Goal: Find specific page/section: Find specific page/section

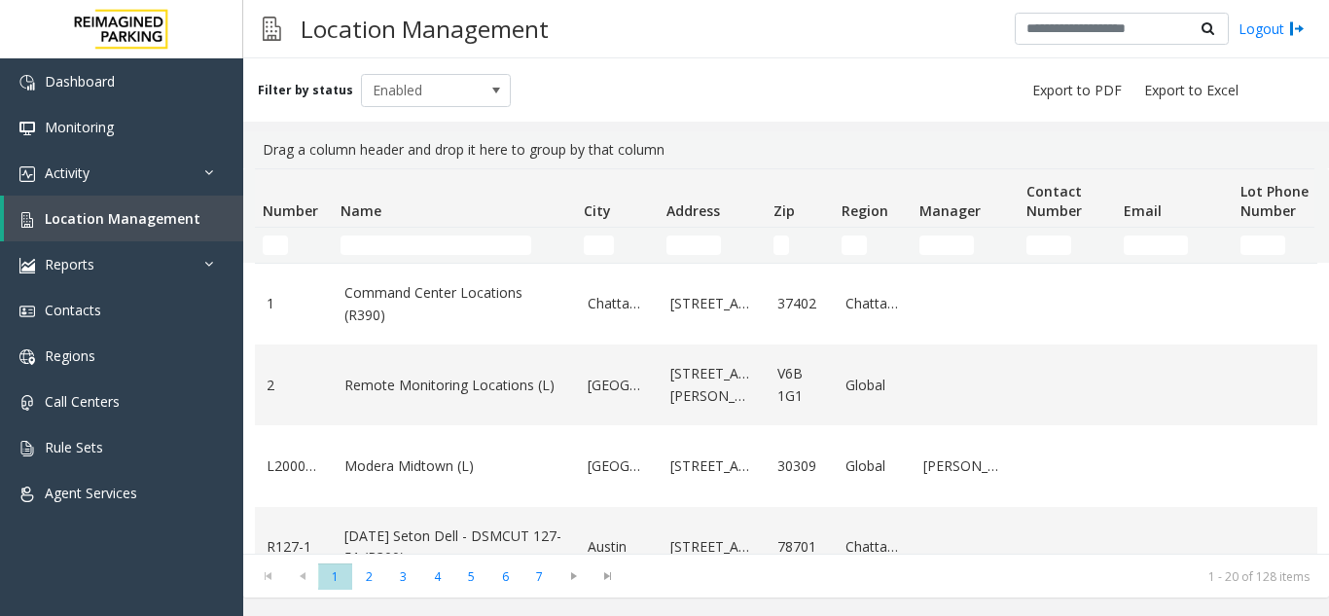
click at [380, 253] on input "Name Filter" at bounding box center [435, 244] width 191 height 19
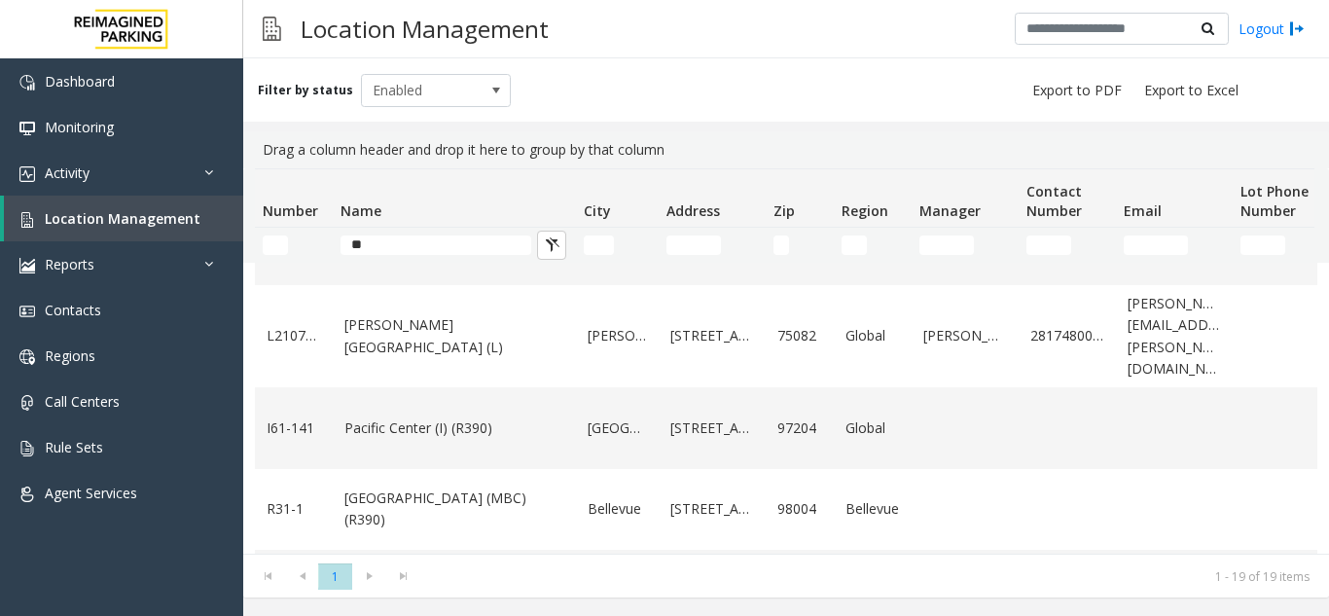
type input "*"
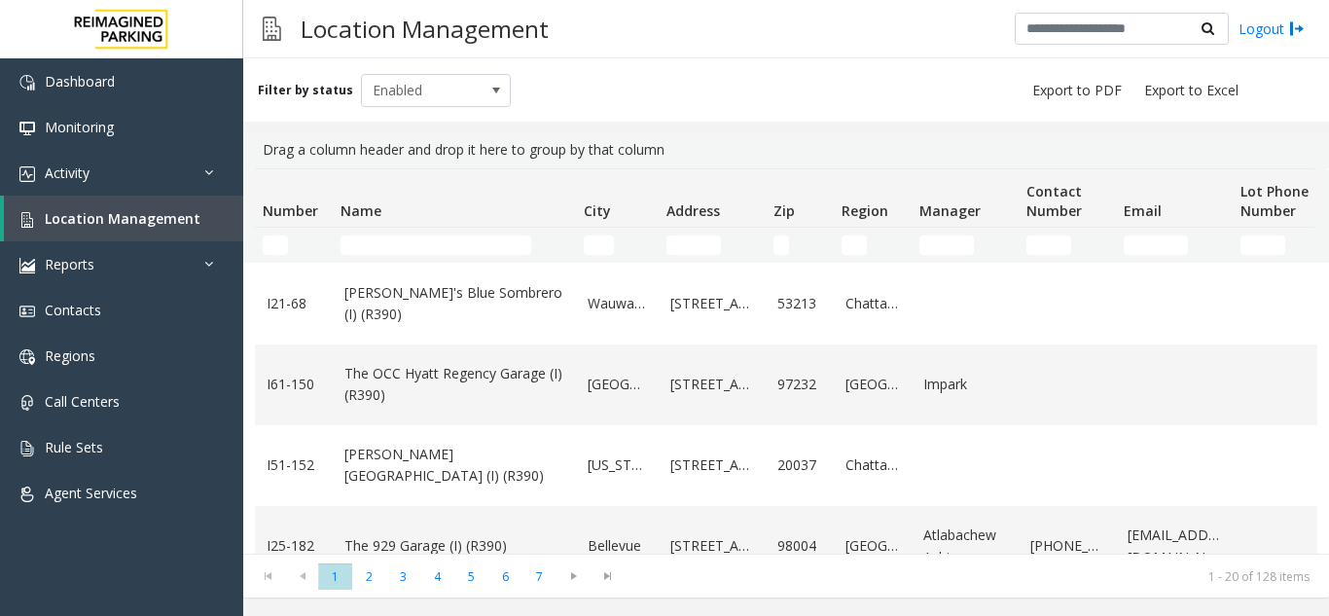
click at [430, 242] on input "Name Filter" at bounding box center [435, 244] width 191 height 19
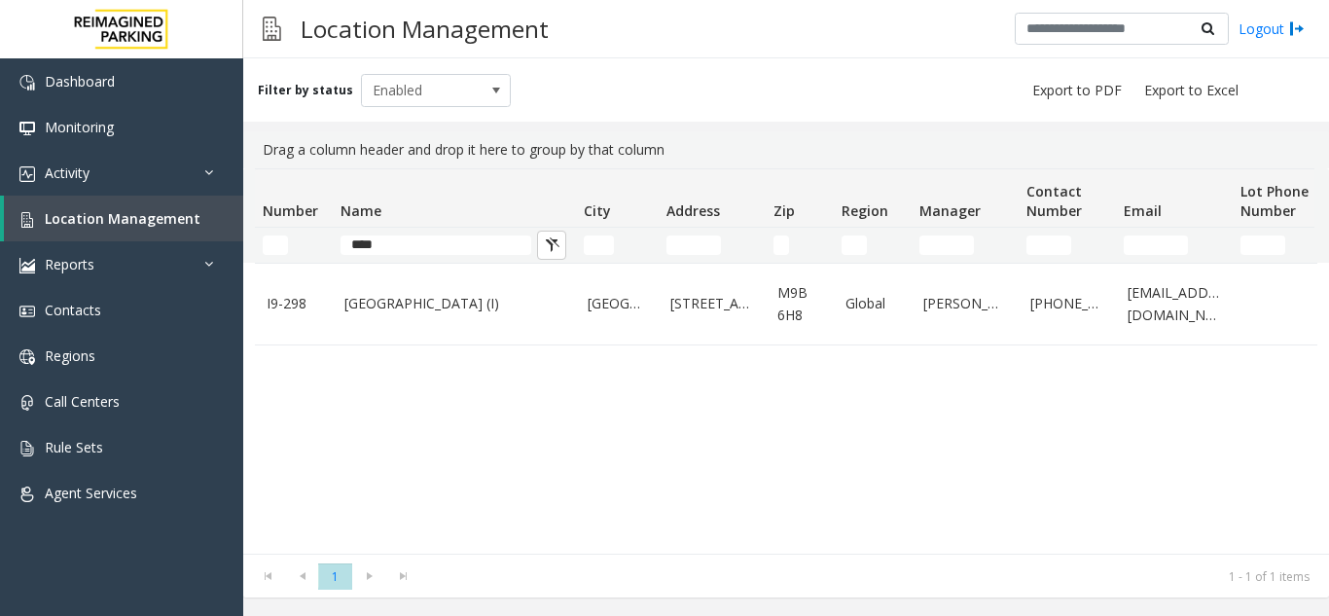
scroll to position [0, 0]
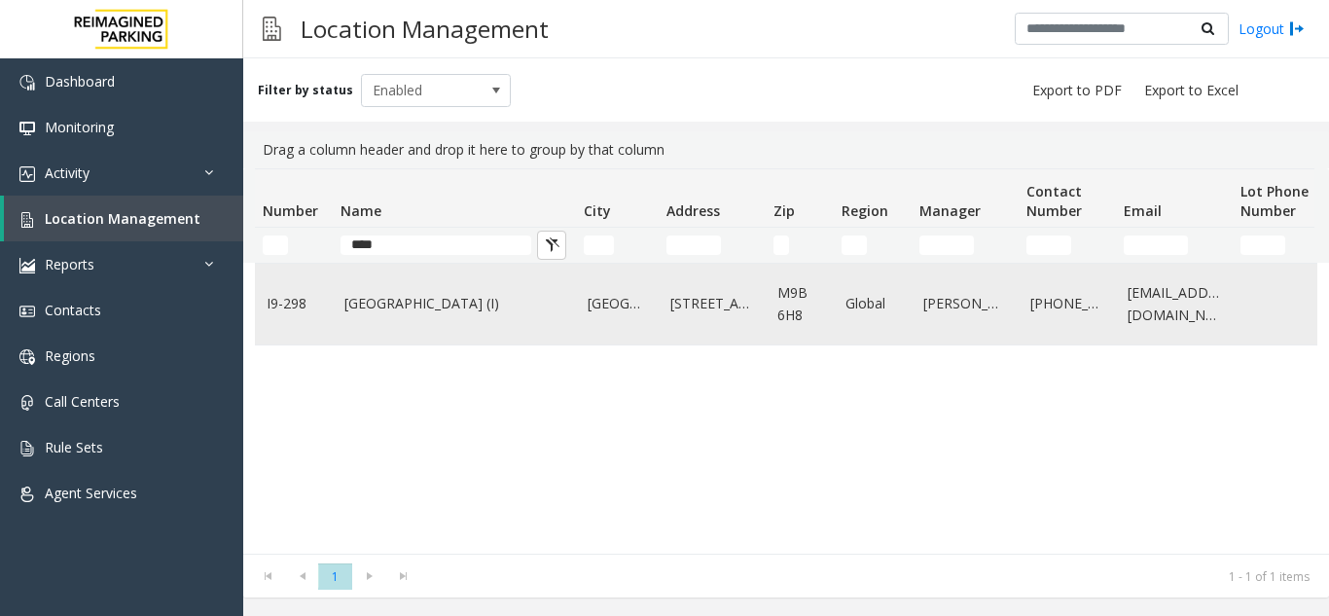
type input "****"
click at [455, 313] on link "[GEOGRAPHIC_DATA] (I)" at bounding box center [454, 303] width 220 height 21
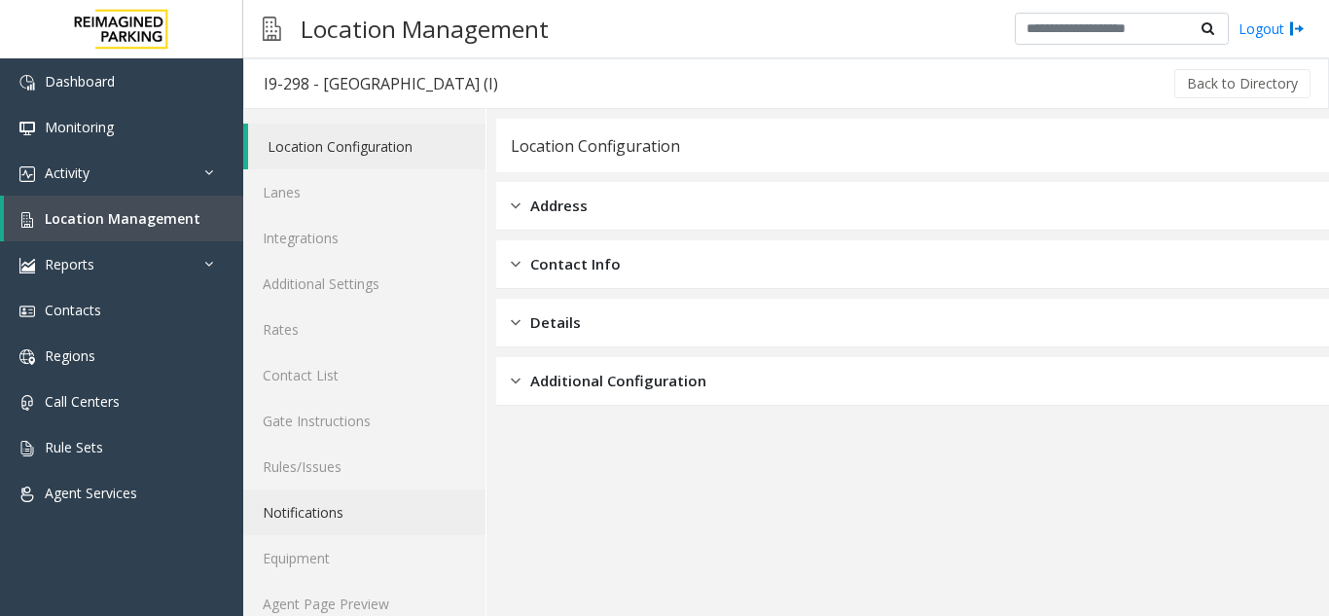
scroll to position [25, 0]
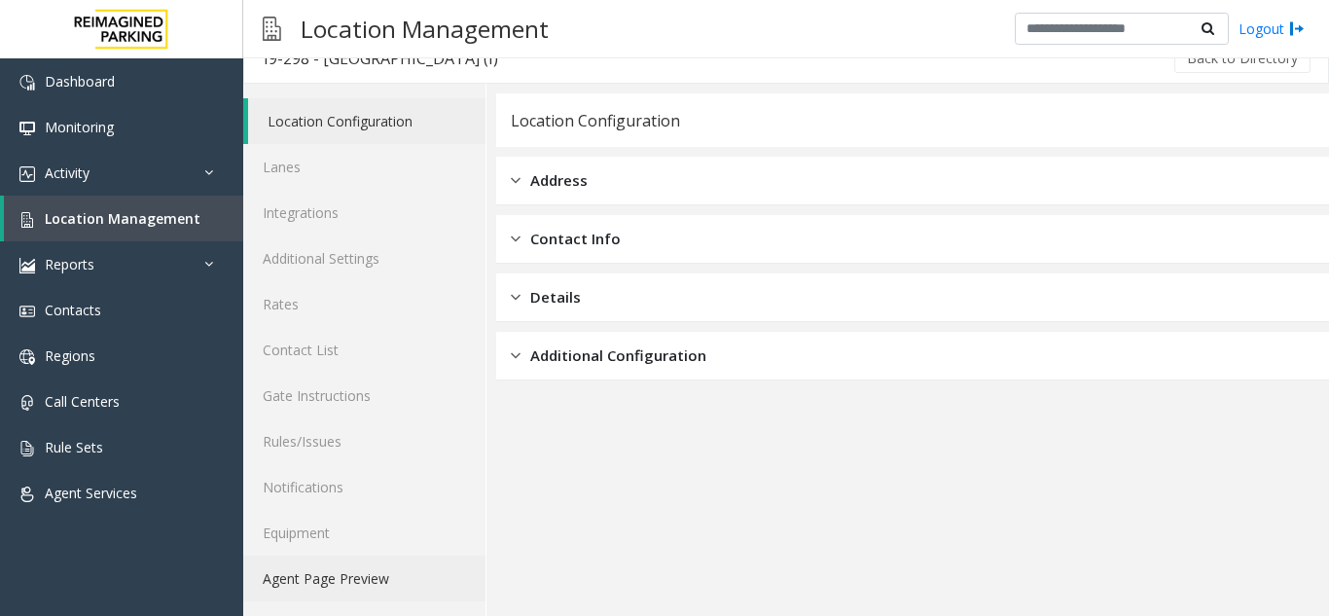
click at [382, 575] on link "Agent Page Preview" at bounding box center [364, 578] width 242 height 46
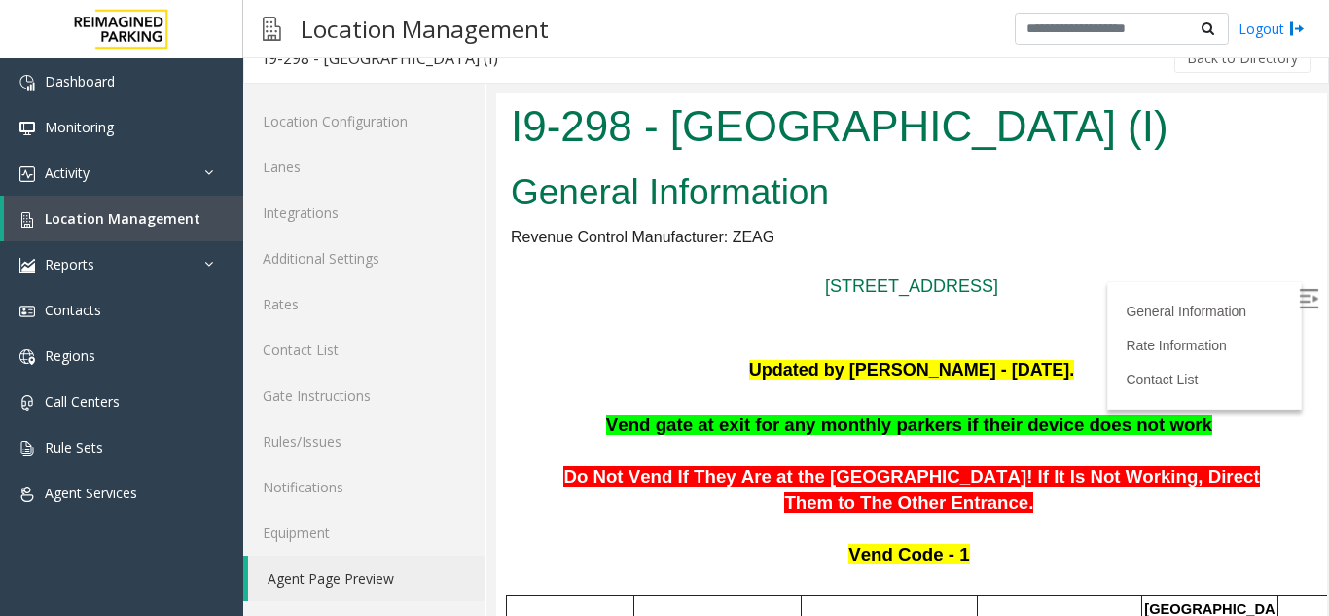
click at [1299, 294] on img at bounding box center [1308, 298] width 19 height 19
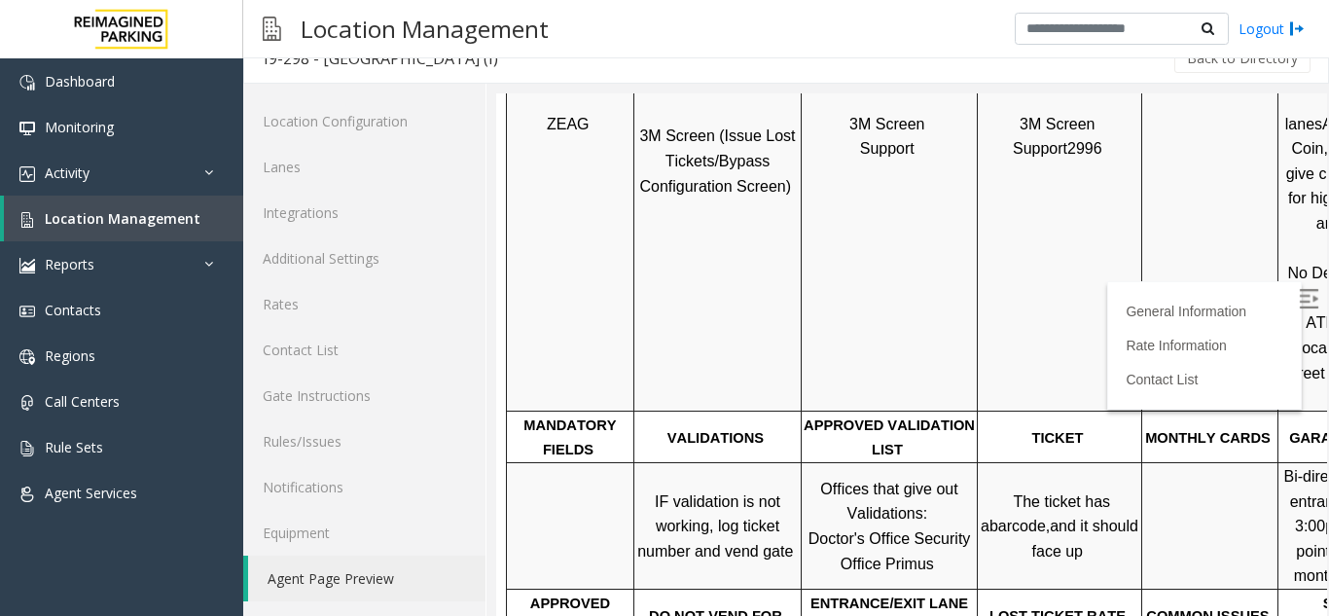
scroll to position [1070, 0]
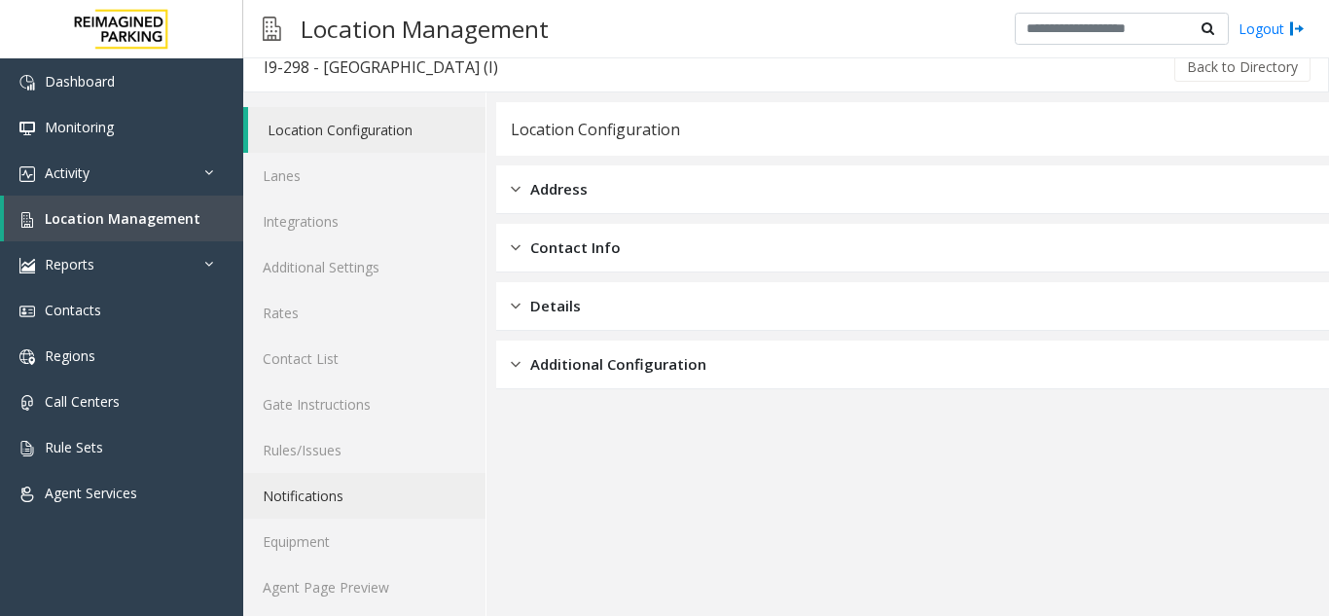
scroll to position [25, 0]
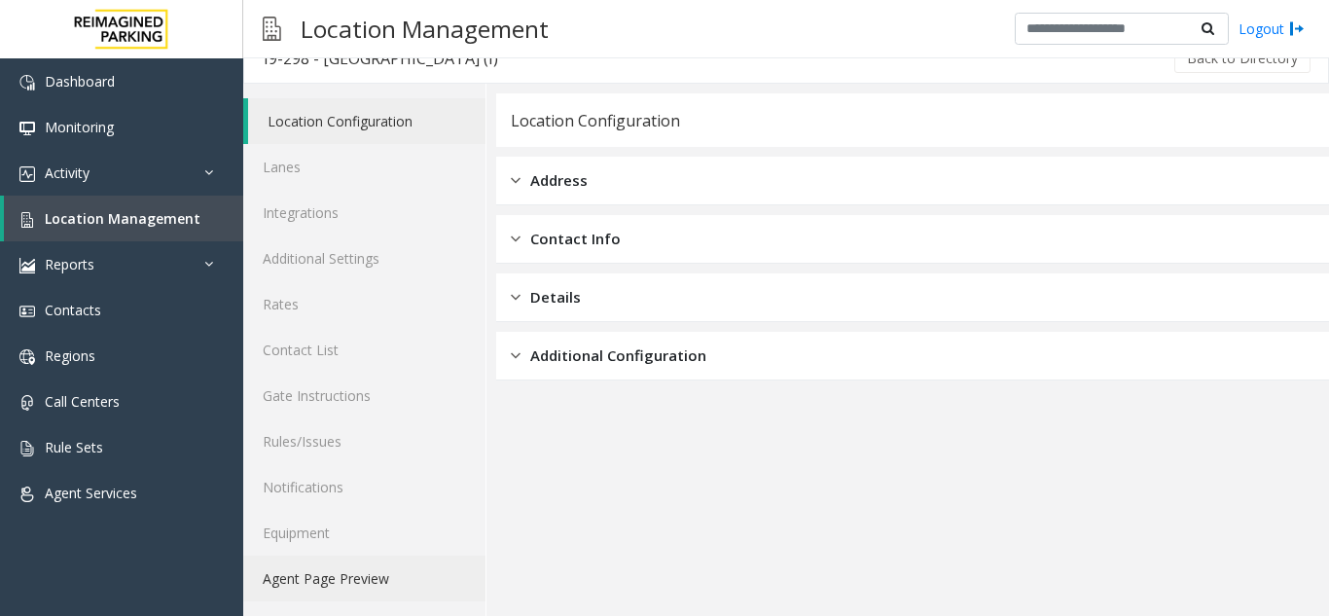
click at [359, 579] on link "Agent Page Preview" at bounding box center [364, 578] width 242 height 46
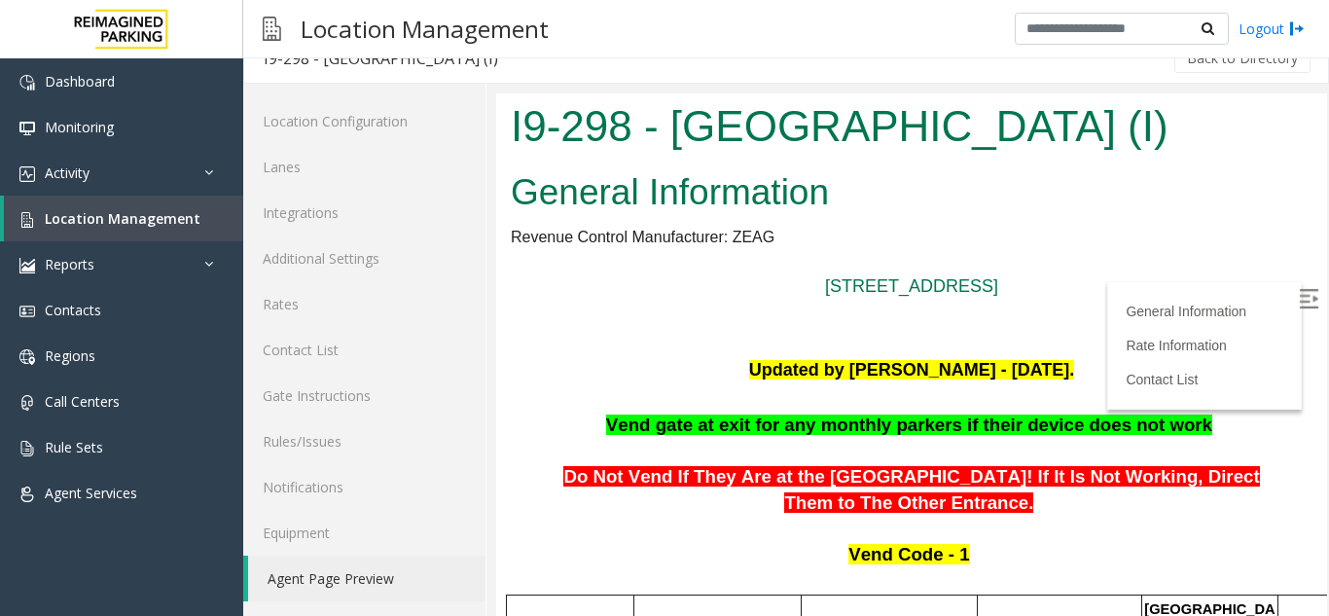
click at [386, 572] on link "Agent Page Preview" at bounding box center [366, 578] width 237 height 46
click at [152, 215] on span "Location Management" at bounding box center [123, 218] width 156 height 18
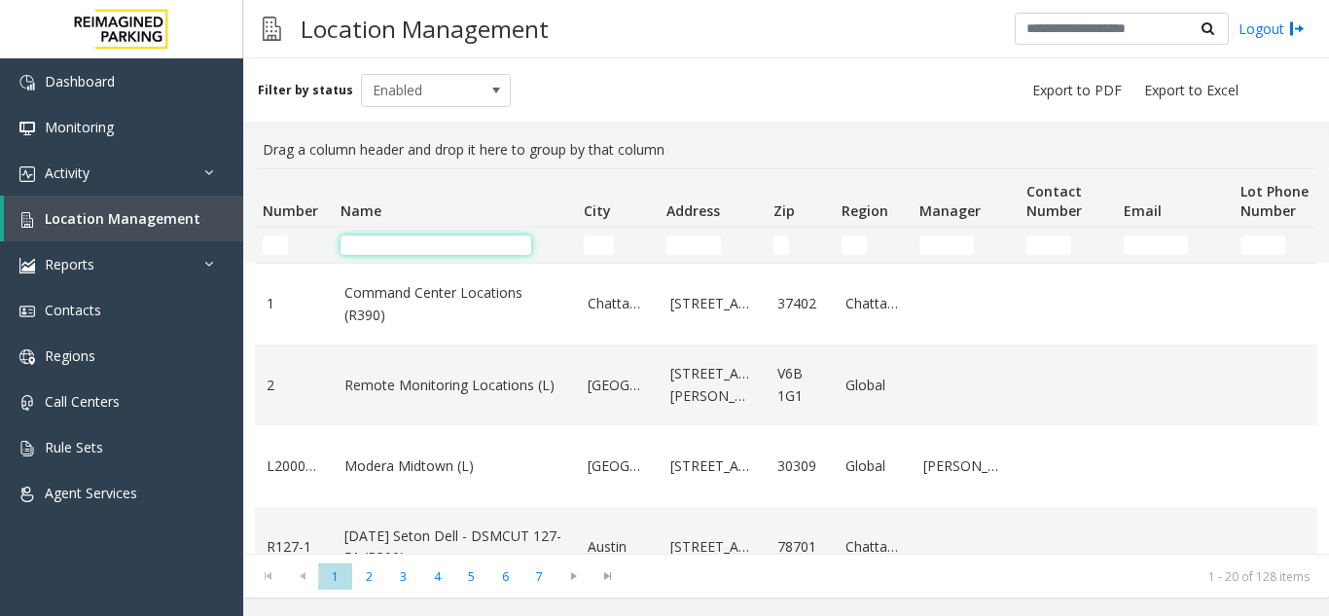
click at [393, 242] on input "Name Filter" at bounding box center [435, 244] width 191 height 19
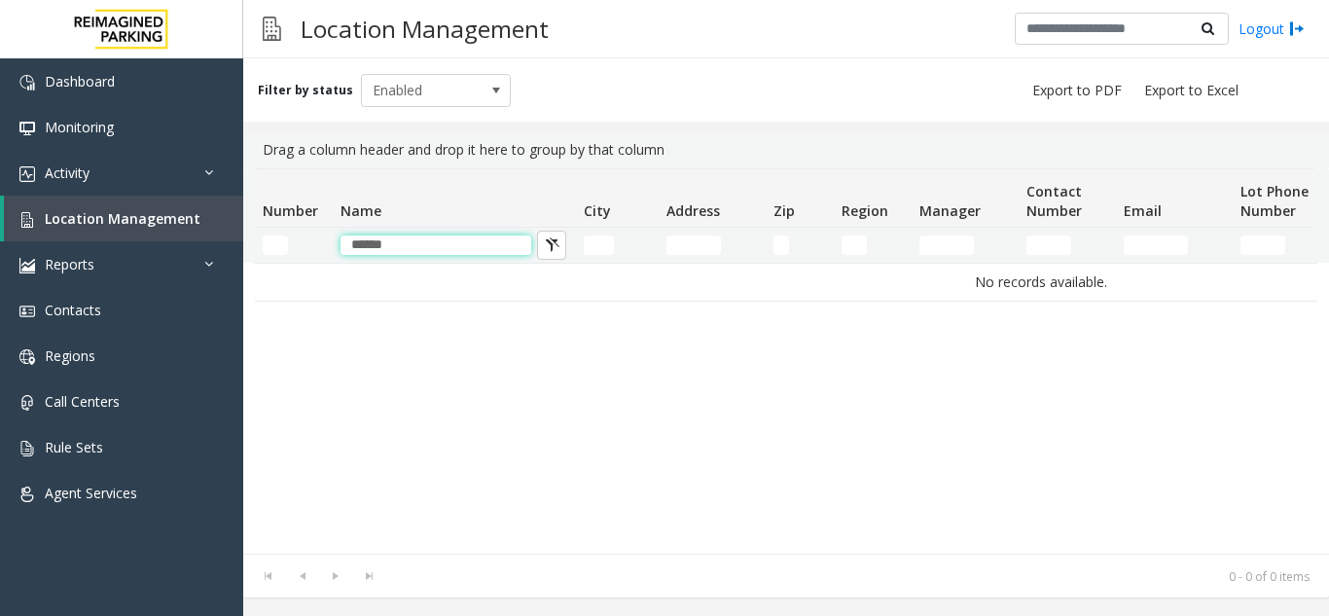
type input "******"
click at [289, 246] on kendo-grid-filter-wrapper-cell "Number Filter" at bounding box center [294, 244] width 62 height 19
click at [281, 245] on input "Number Filter" at bounding box center [275, 244] width 25 height 19
type input "******"
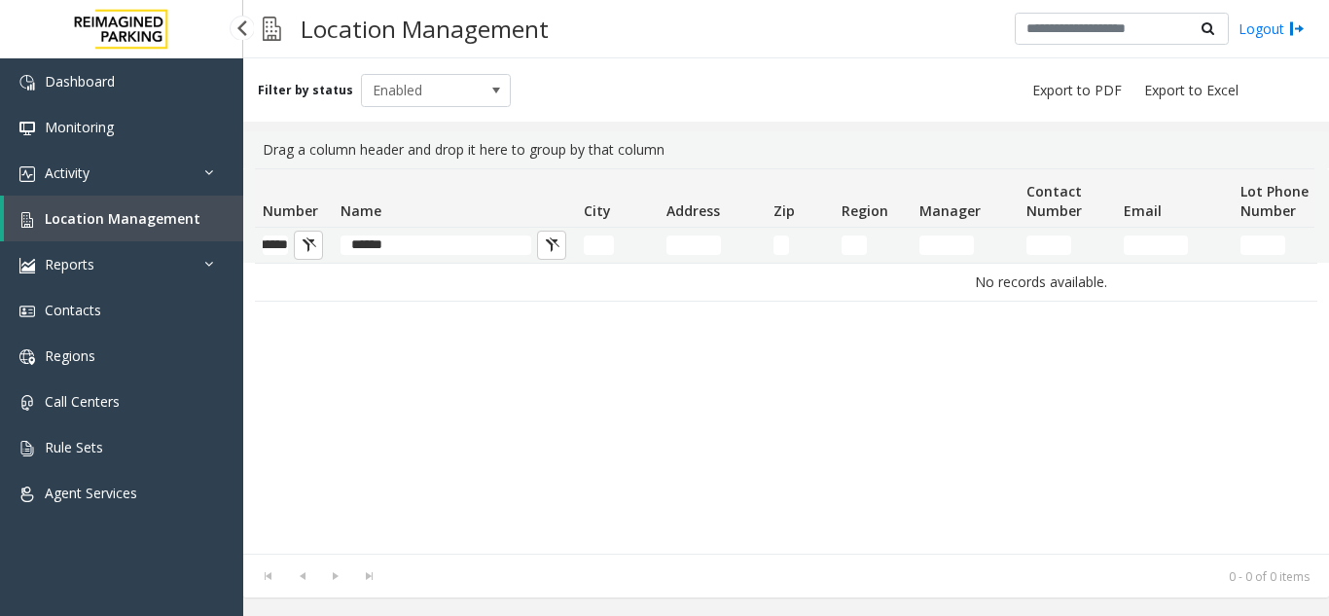
click at [147, 222] on span "Location Management" at bounding box center [123, 218] width 156 height 18
click at [160, 221] on span "Location Management" at bounding box center [123, 218] width 156 height 18
click at [160, 220] on span "Location Management" at bounding box center [123, 218] width 156 height 18
drag, startPoint x: 404, startPoint y: 250, endPoint x: 330, endPoint y: 250, distance: 73.9
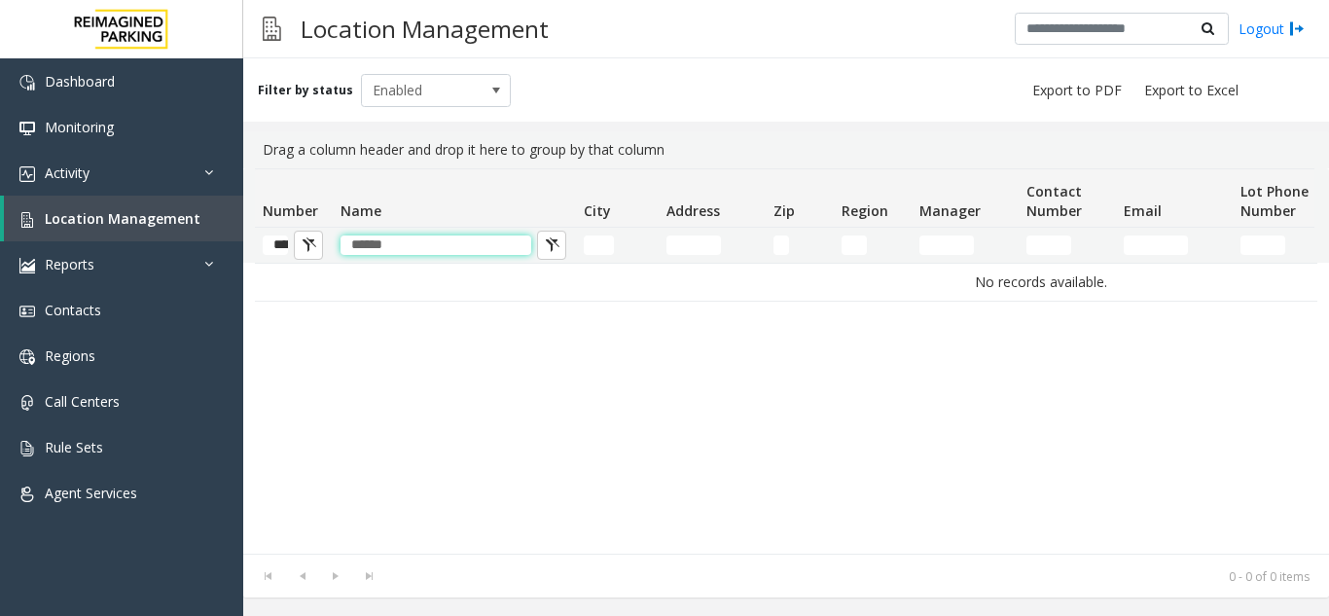
click at [330, 250] on tr "****** ******" at bounding box center [1040, 245] width 1571 height 35
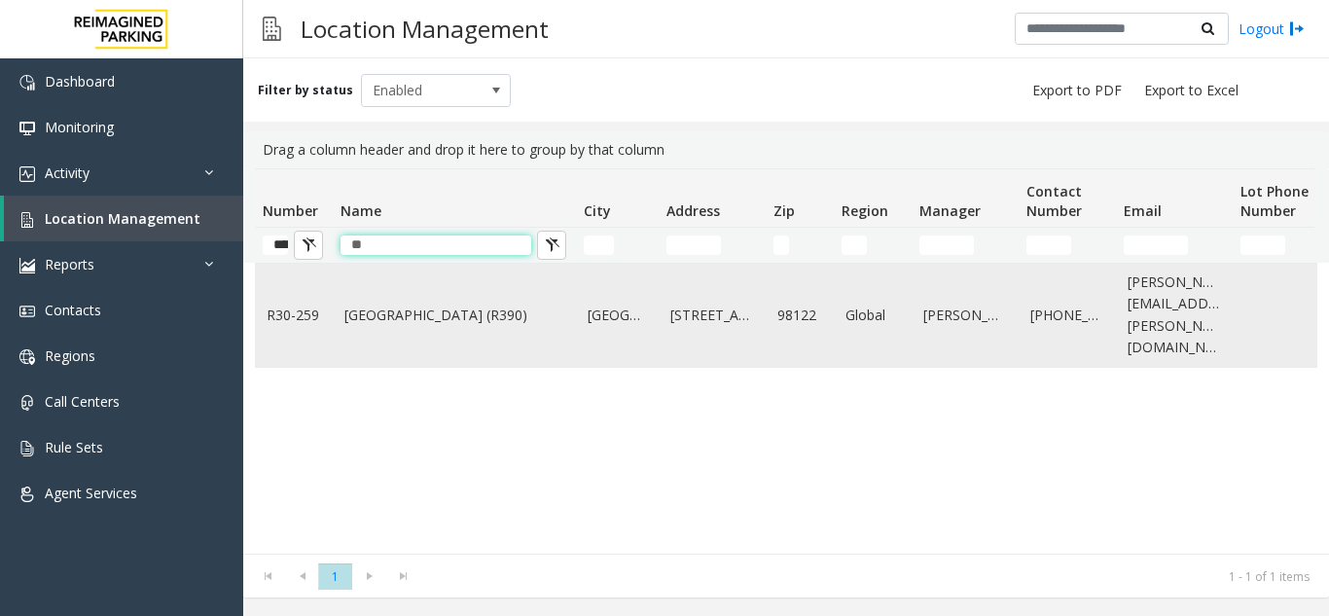
type input "**"
click at [381, 304] on link "Cherry Hill (R390)" at bounding box center [454, 314] width 220 height 21
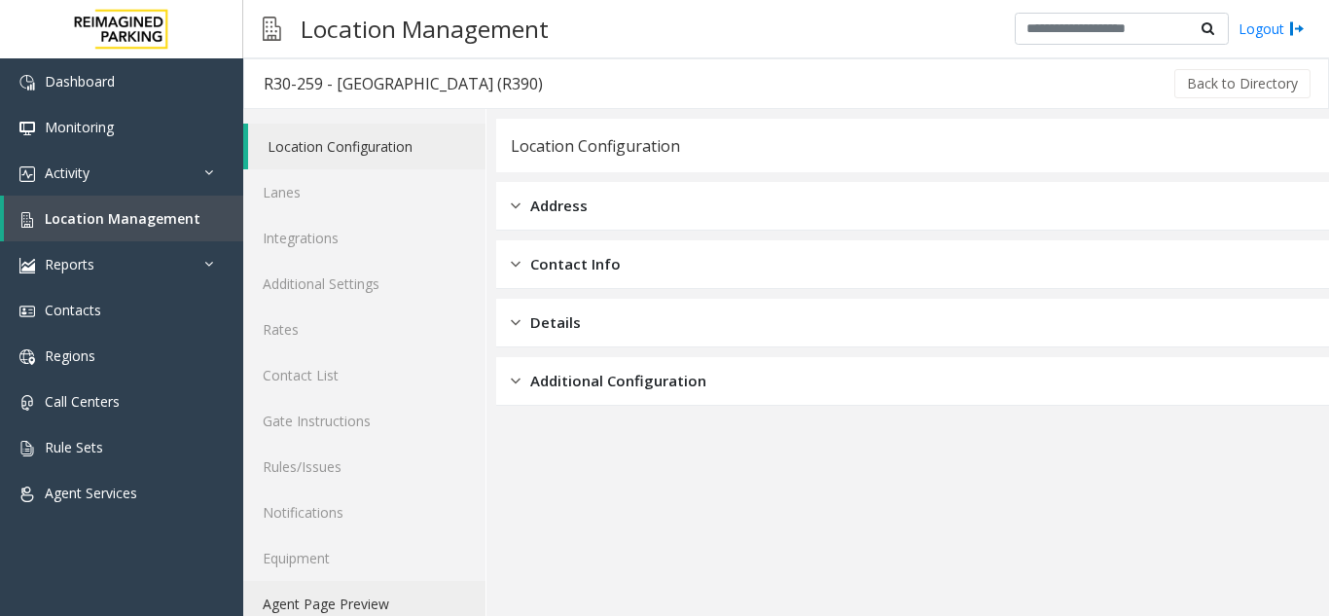
click at [381, 600] on link "Agent Page Preview" at bounding box center [364, 604] width 242 height 46
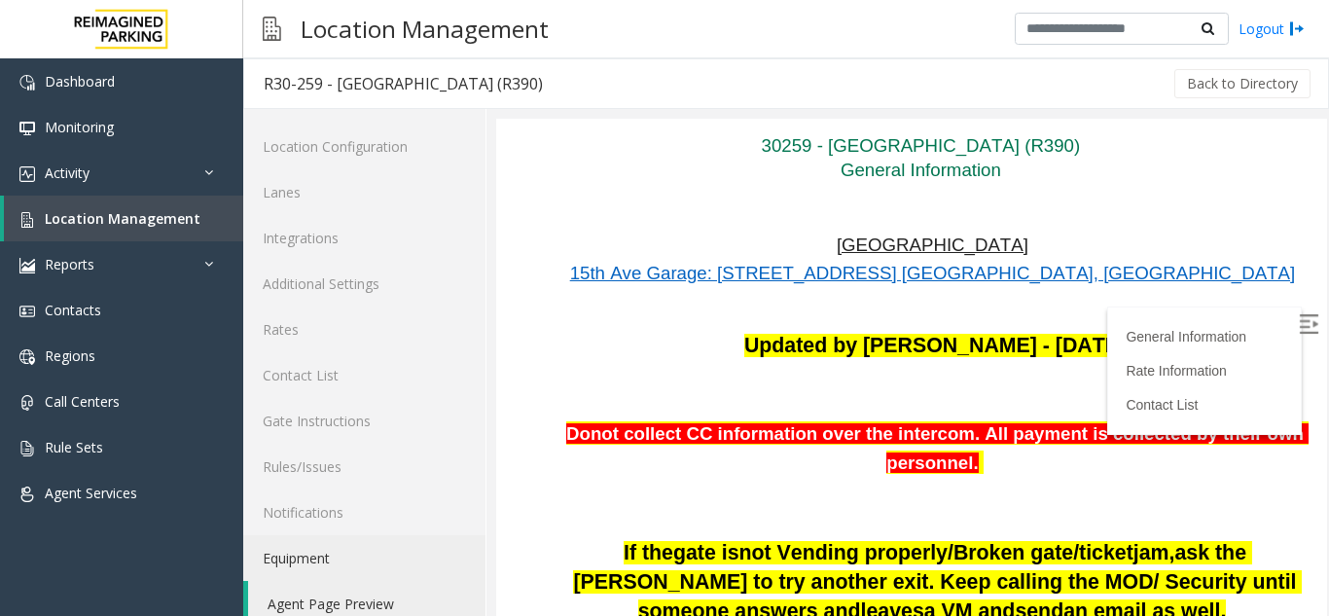
scroll to position [97, 0]
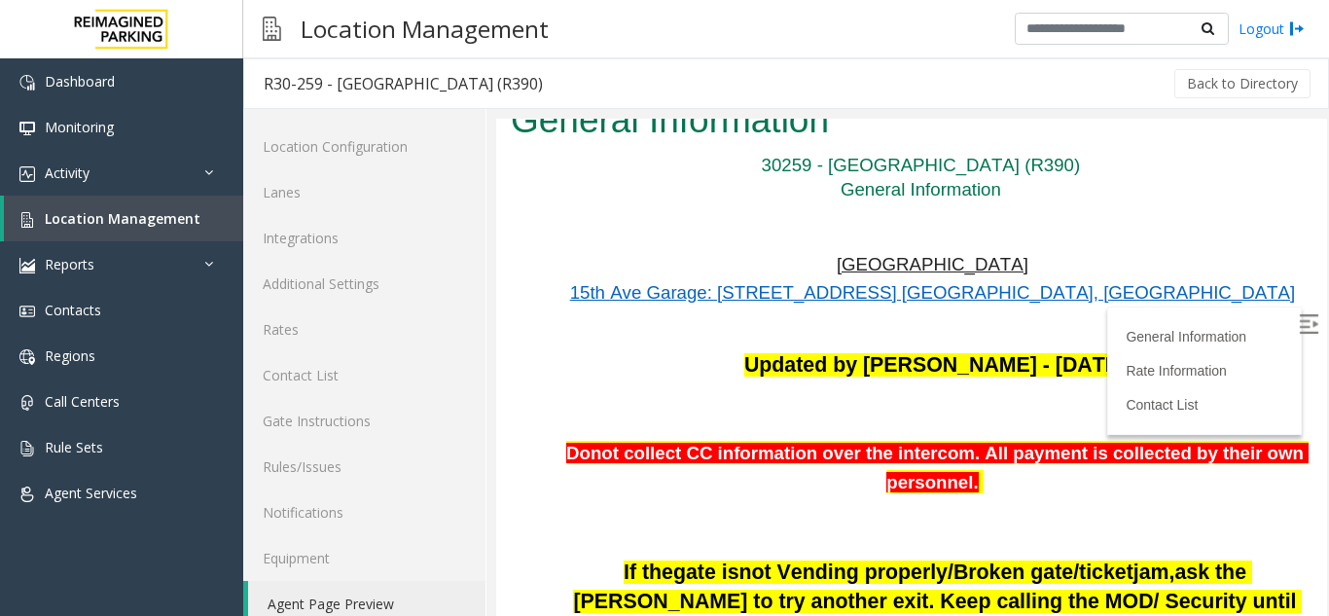
click at [1296, 339] on label at bounding box center [1310, 326] width 29 height 29
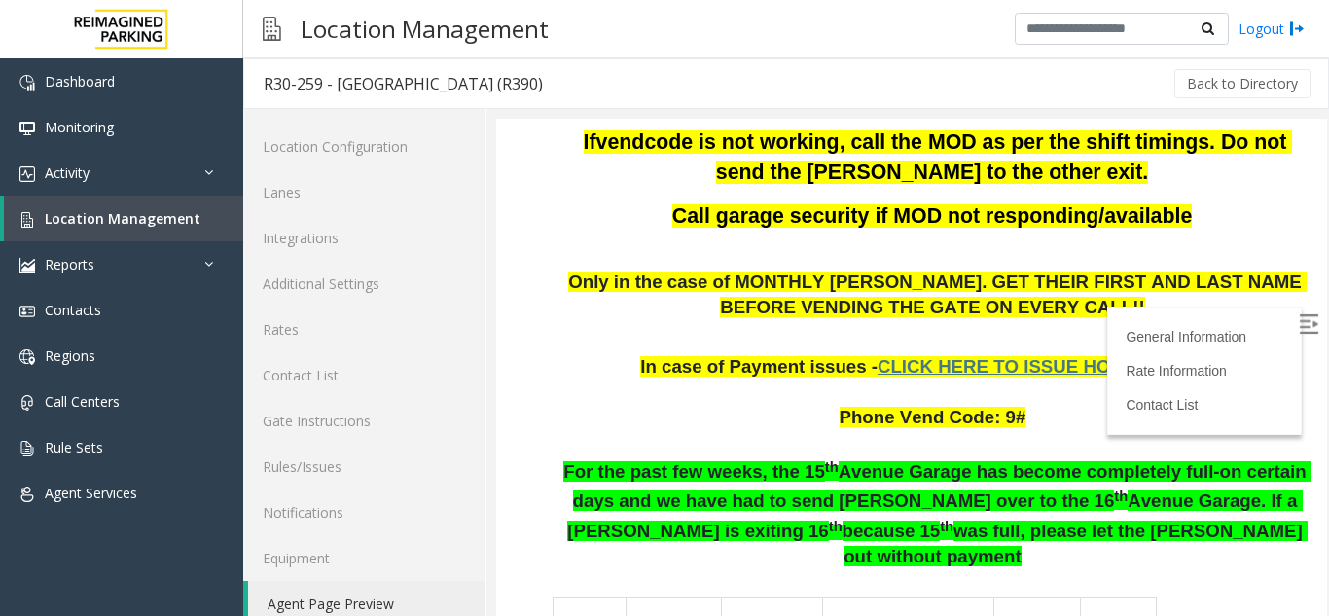
scroll to position [681, 0]
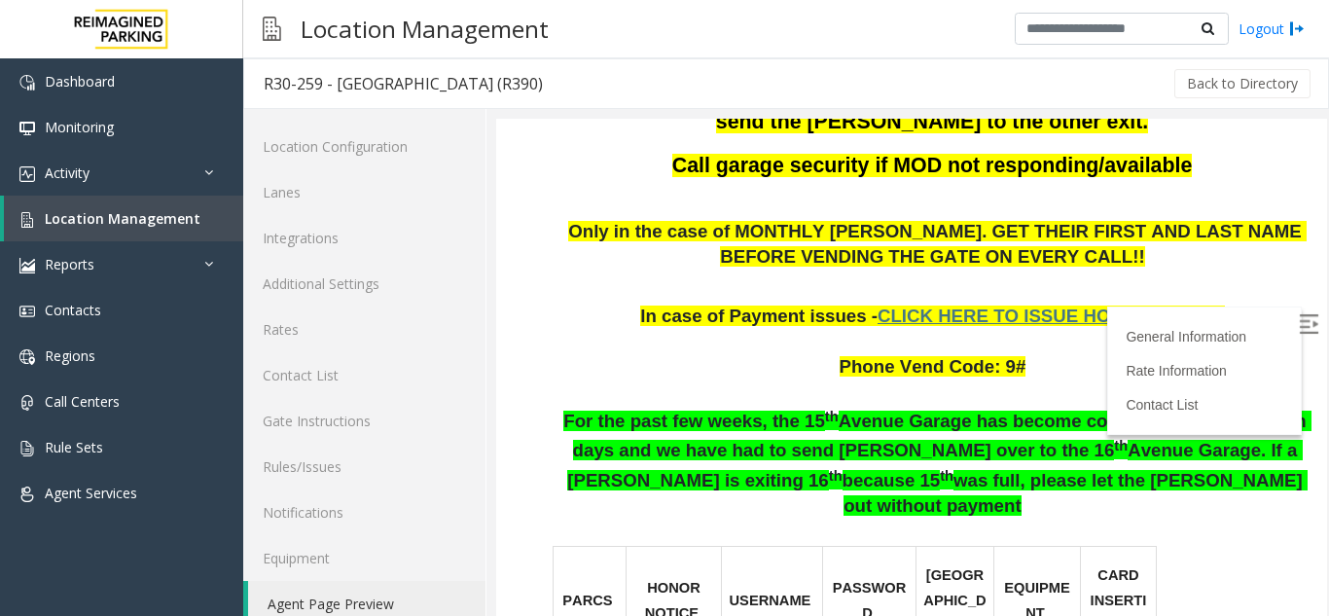
click at [1126, 326] on span "CLICK HERE TO ISSUE HONOR NOTICE" at bounding box center [1050, 315] width 347 height 20
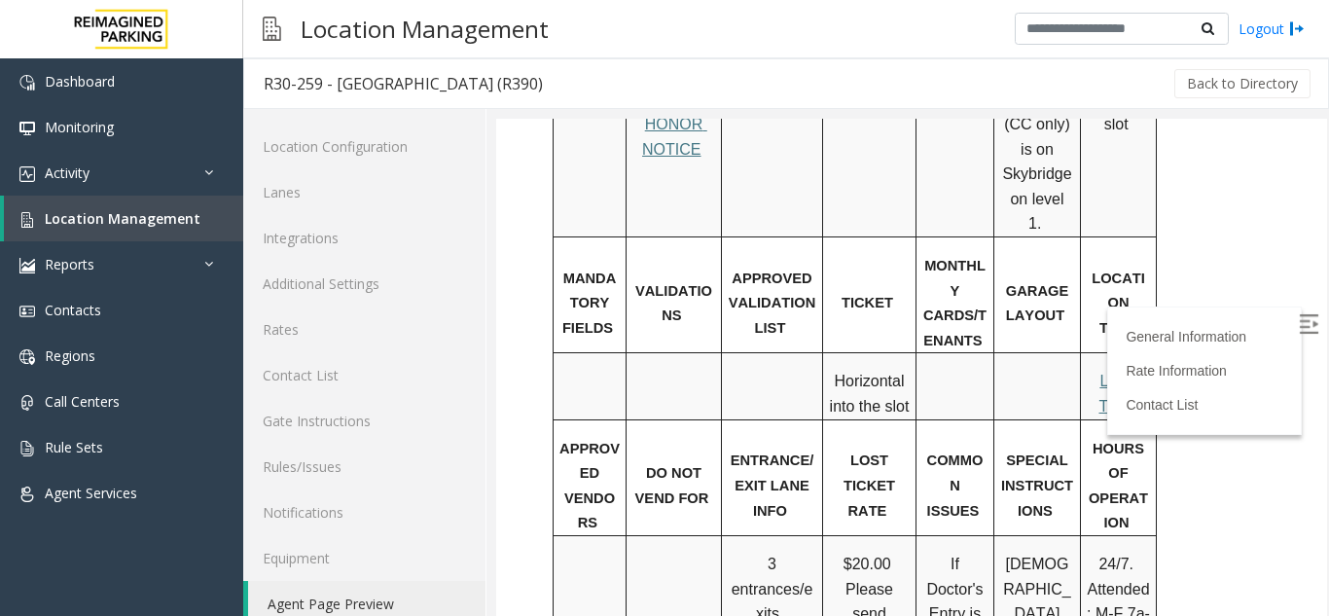
scroll to position [1265, 0]
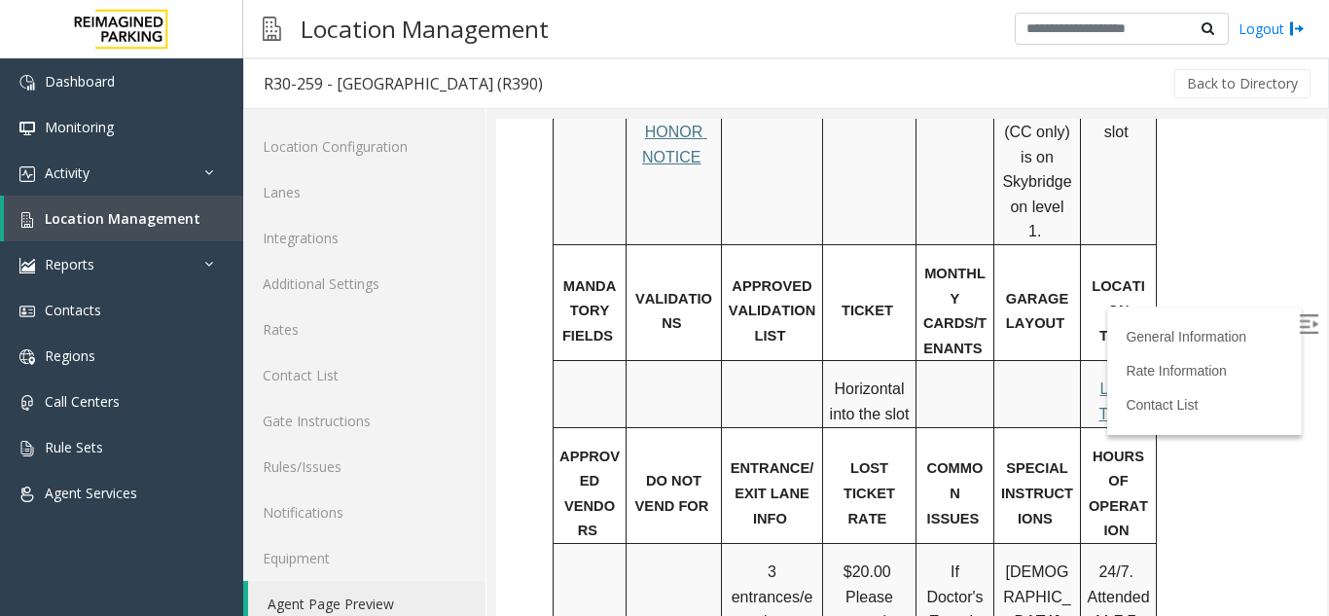
click at [1123, 380] on span "Local Time" at bounding box center [1119, 401] width 43 height 42
click at [342, 328] on link "Rates" at bounding box center [364, 329] width 242 height 46
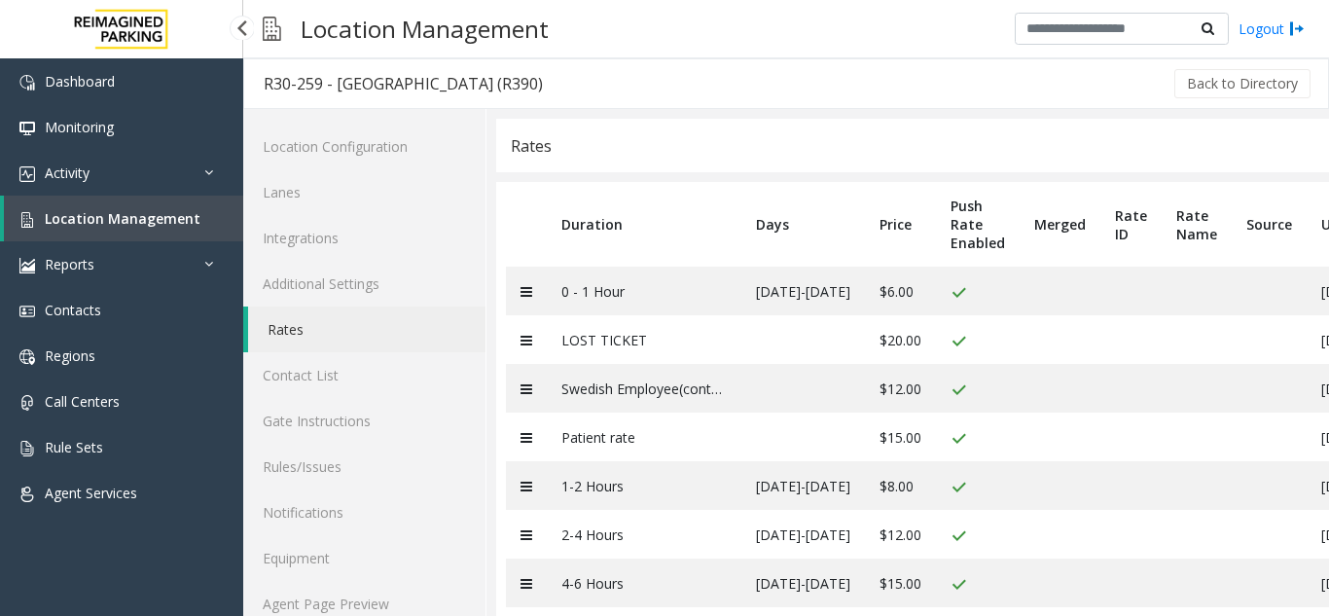
click at [147, 218] on span "Location Management" at bounding box center [123, 218] width 156 height 18
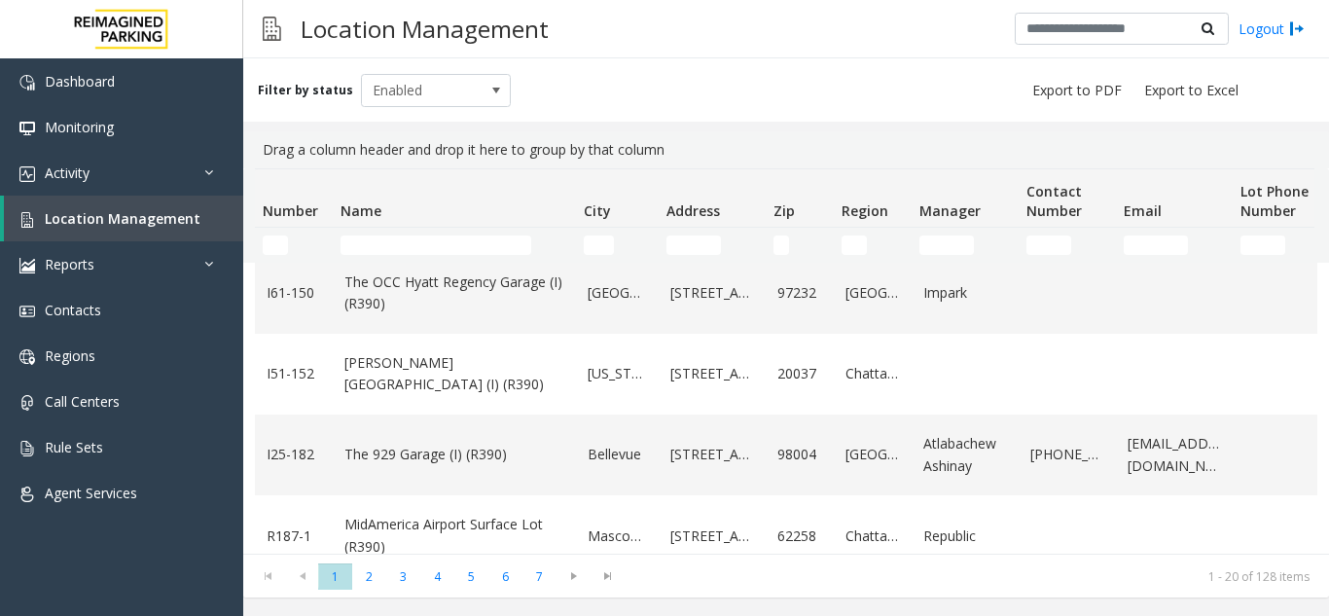
scroll to position [681, 0]
